Goal: Information Seeking & Learning: Learn about a topic

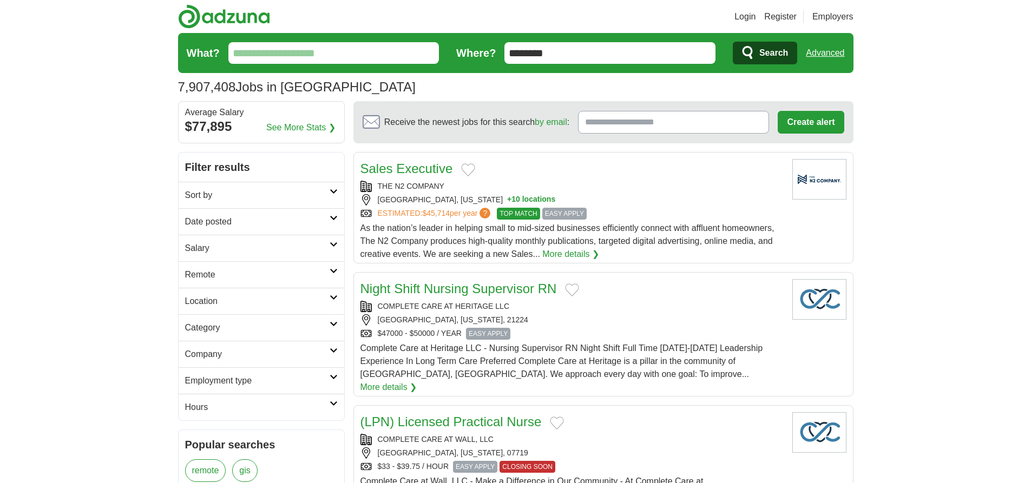
type input "********"
click at [824, 53] on link "Advanced" at bounding box center [824, 53] width 38 height 22
